Goal: Task Accomplishment & Management: Complete application form

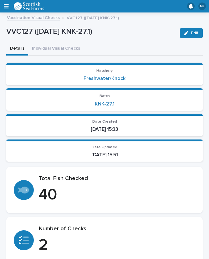
scroll to position [11, 0]
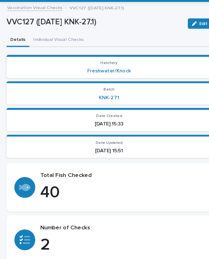
click at [56, 42] on button "Individual Visual Checks" at bounding box center [56, 48] width 56 height 13
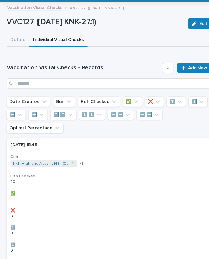
click at [187, 73] on span "Add New" at bounding box center [189, 75] width 18 height 4
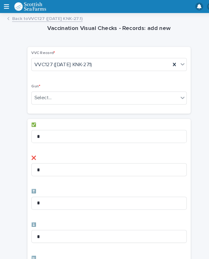
click at [85, 92] on div "Select..." at bounding box center [100, 94] width 140 height 10
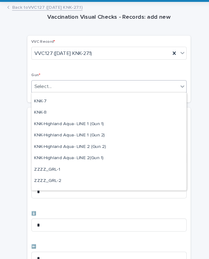
scroll to position [172, 0]
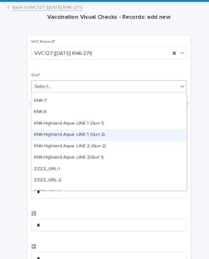
click at [74, 135] on div "KNK-Highland Aqua- LINE 1 (Gun 2)" at bounding box center [104, 140] width 148 height 11
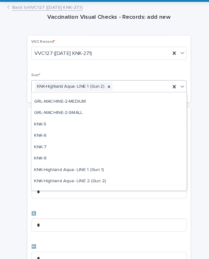
scroll to position [133, 0]
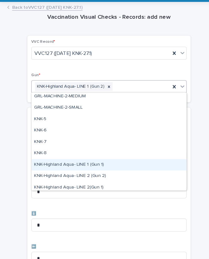
click at [67, 163] on div "KNK-Highland Aqua- LINE 1 (Gun 1)" at bounding box center [104, 168] width 148 height 11
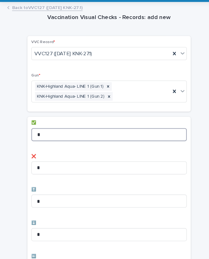
click at [53, 133] on input "*" at bounding box center [104, 139] width 149 height 12
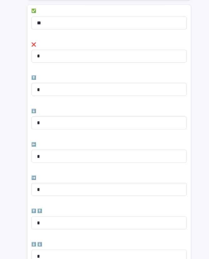
scroll to position [120, 0]
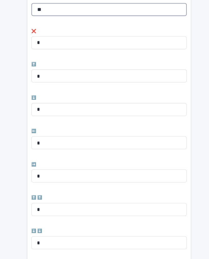
type input "**"
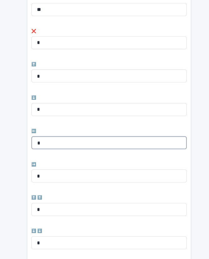
click at [55, 141] on input "*" at bounding box center [104, 147] width 149 height 12
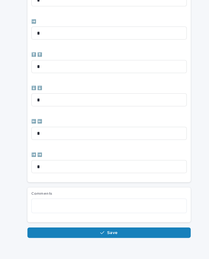
scroll to position [257, 0]
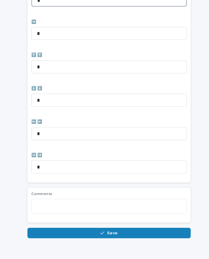
type input "*"
click at [116, 229] on button "Save" at bounding box center [104, 234] width 156 height 10
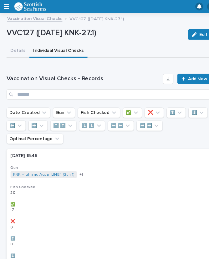
click at [184, 78] on link "Add New" at bounding box center [186, 76] width 33 height 10
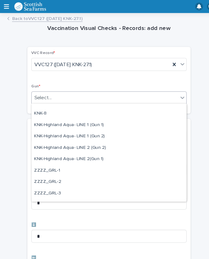
scroll to position [185, 0]
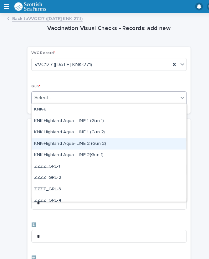
click at [54, 139] on div "KNK-Highland Aqua- LINE 2 (Gun 2)" at bounding box center [104, 138] width 148 height 11
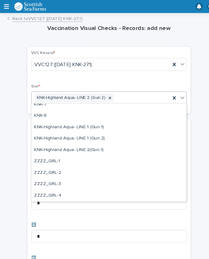
scroll to position [180, 0]
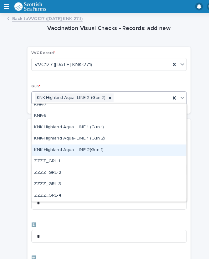
click at [60, 143] on div "KNK-Highland Aqua- LINE 2(Gun 1)" at bounding box center [104, 144] width 148 height 11
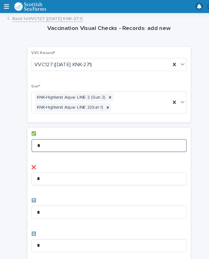
click at [55, 134] on input "*" at bounding box center [104, 139] width 149 height 12
click at [67, 135] on input "*" at bounding box center [104, 139] width 149 height 12
click at [65, 135] on input "*" at bounding box center [104, 139] width 149 height 12
click at [60, 137] on input "*" at bounding box center [104, 139] width 149 height 12
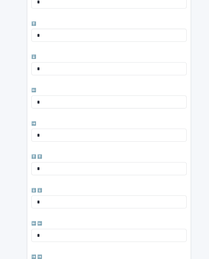
scroll to position [182, 0]
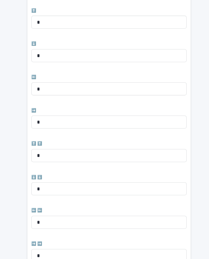
type input "**"
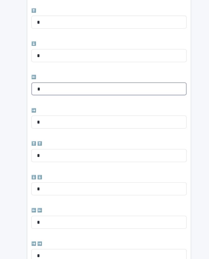
click at [56, 82] on input "*" at bounding box center [104, 85] width 149 height 12
type input "*"
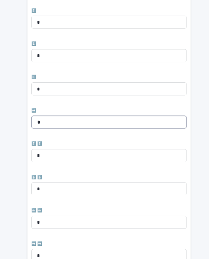
click at [57, 112] on input "*" at bounding box center [104, 117] width 149 height 12
click at [58, 113] on input "*" at bounding box center [104, 117] width 149 height 12
click at [53, 118] on input "*" at bounding box center [104, 117] width 149 height 12
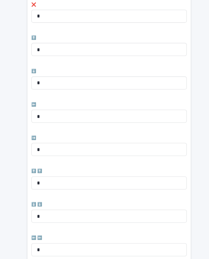
scroll to position [155, 0]
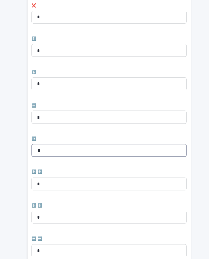
type input "*"
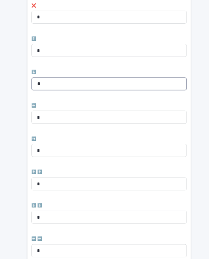
click at [54, 78] on input "*" at bounding box center [104, 80] width 149 height 12
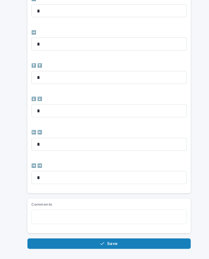
scroll to position [257, 0]
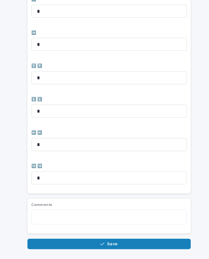
type input "*"
click at [111, 232] on span "Save" at bounding box center [107, 234] width 10 height 4
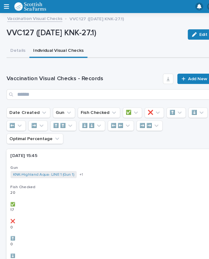
click at [184, 77] on span "Add New" at bounding box center [189, 75] width 18 height 4
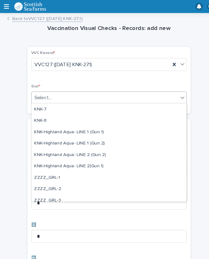
scroll to position [186, 0]
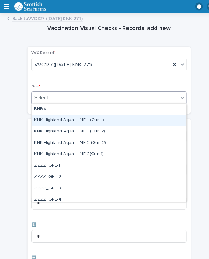
click at [85, 114] on div "KNK-Highland Aqua- LINE 1 (Gun 1)" at bounding box center [104, 115] width 148 height 11
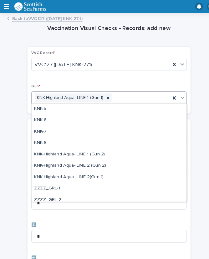
scroll to position [174, 0]
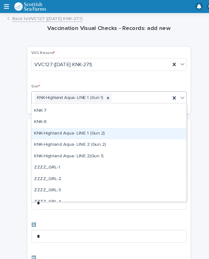
click at [70, 127] on div "KNK-Highland Aqua- LINE 1 (Gun 2)" at bounding box center [104, 128] width 148 height 11
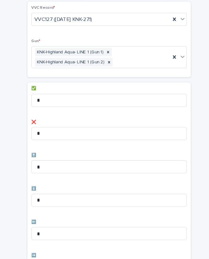
scroll to position [60, 0]
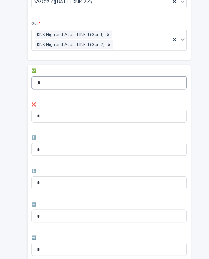
click at [61, 76] on input "*" at bounding box center [104, 79] width 149 height 12
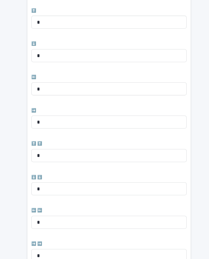
scroll to position [182, 0]
type input "**"
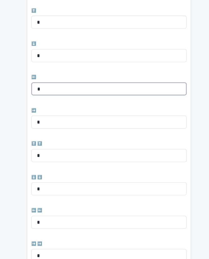
click at [74, 85] on input "*" at bounding box center [104, 85] width 149 height 12
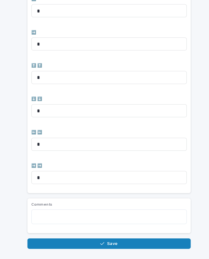
scroll to position [257, 0]
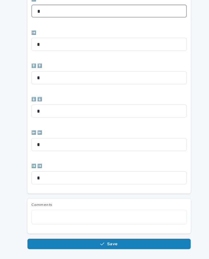
type input "*"
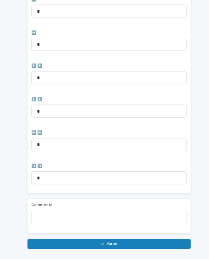
click at [111, 232] on span "Save" at bounding box center [107, 234] width 10 height 4
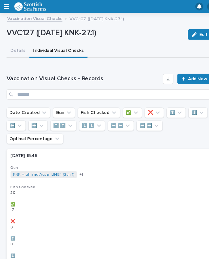
click at [184, 76] on span "Add New" at bounding box center [189, 75] width 18 height 4
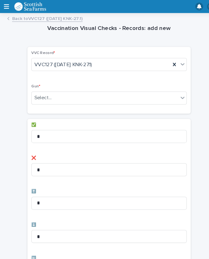
click at [182, 76] on div "VVC Record * VVC127 ([DATE] KNK-27.1) Gun * Select..." at bounding box center [104, 77] width 156 height 64
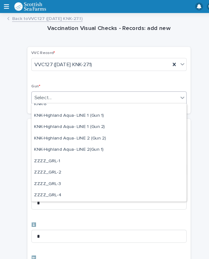
scroll to position [190, 0]
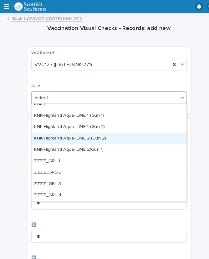
click at [66, 133] on div "KNK-Highland Aqua- LINE 2 (Gun 2)" at bounding box center [104, 133] width 148 height 11
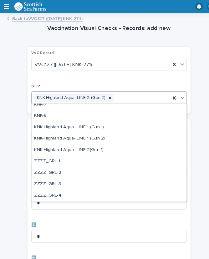
scroll to position [180, 0]
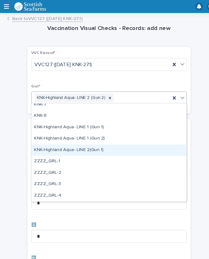
click at [67, 144] on div "KNK-Highland Aqua- LINE 2(Gun 1)" at bounding box center [104, 144] width 148 height 11
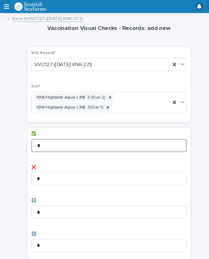
click at [61, 137] on input "*" at bounding box center [104, 139] width 149 height 12
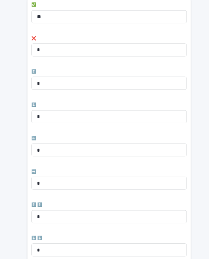
scroll to position [126, 0]
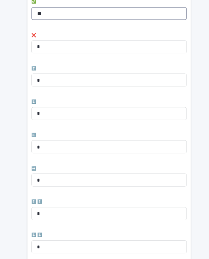
type input "**"
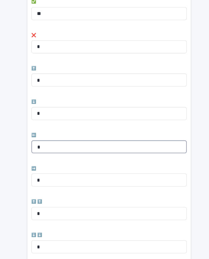
click at [65, 139] on input "*" at bounding box center [104, 141] width 149 height 12
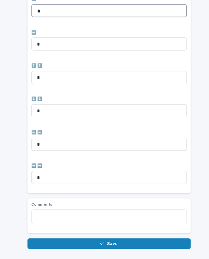
type input "*"
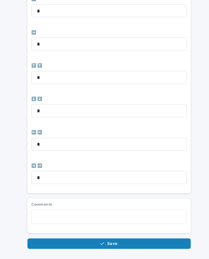
click at [117, 232] on button "Save" at bounding box center [104, 234] width 156 height 10
